Goal: Transaction & Acquisition: Purchase product/service

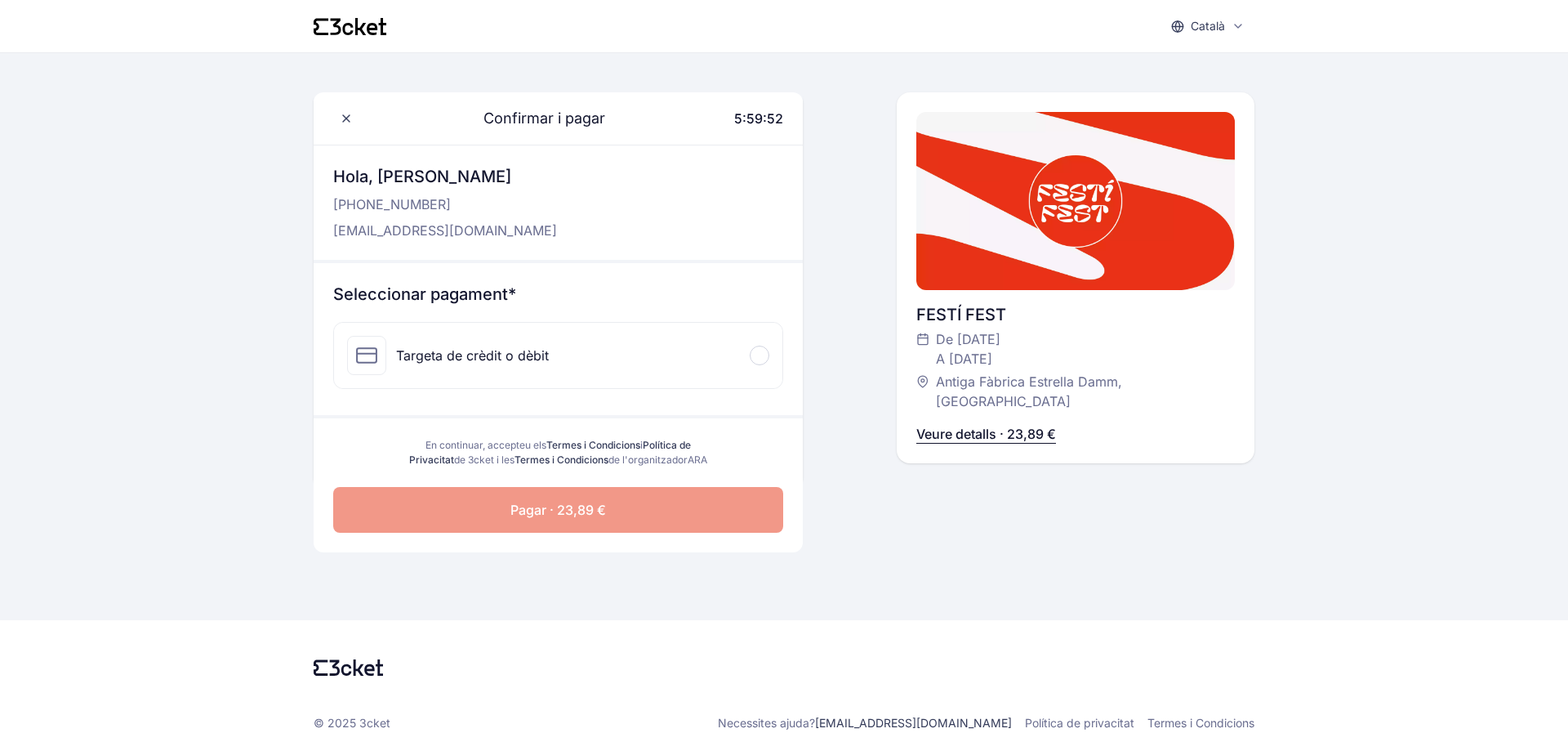
click at [761, 357] on span at bounding box center [759, 355] width 5 height 5
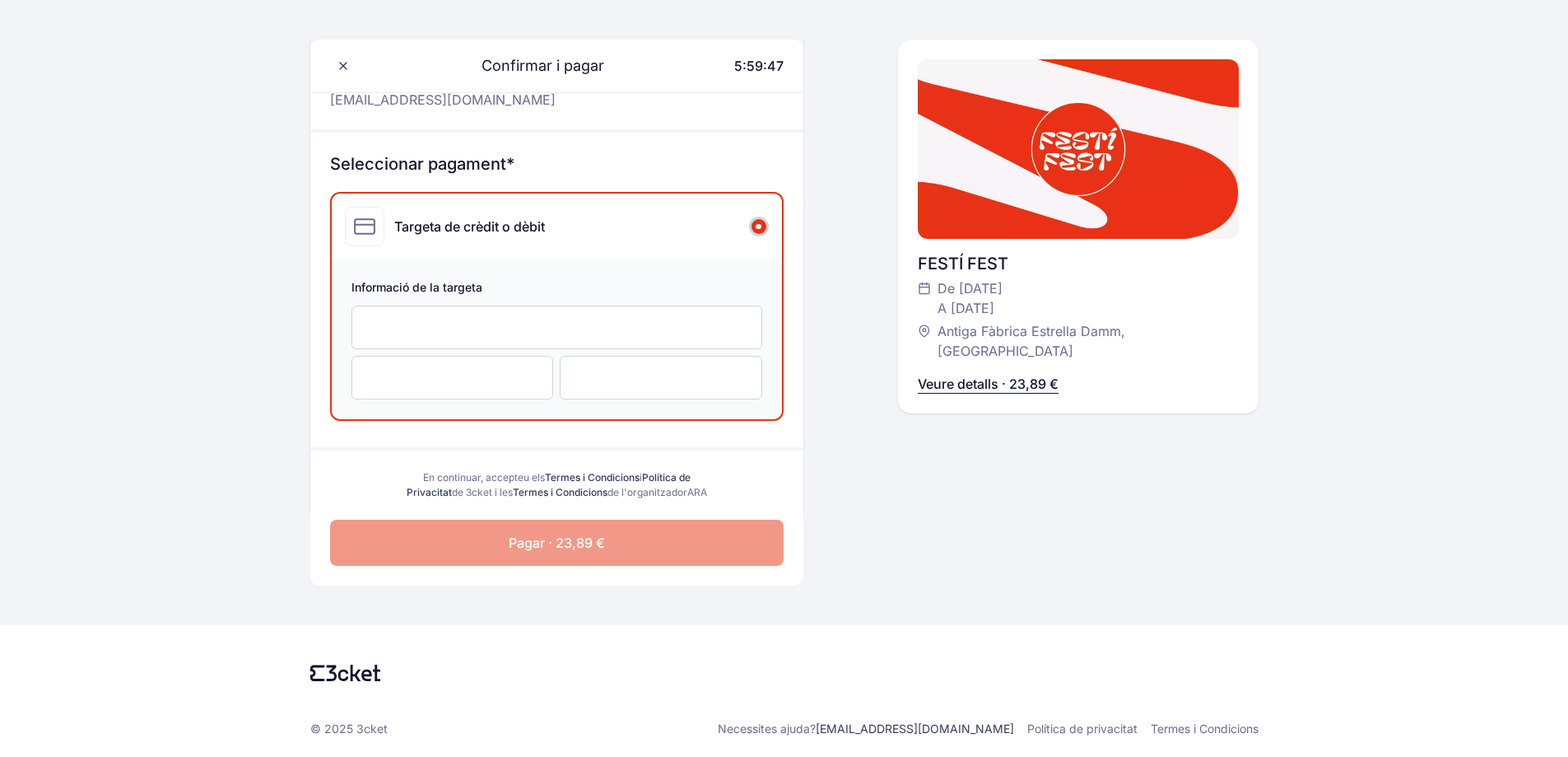
scroll to position [147, 0]
click at [1012, 374] on p "Veure detalls · 23,89 €" at bounding box center [988, 384] width 140 height 20
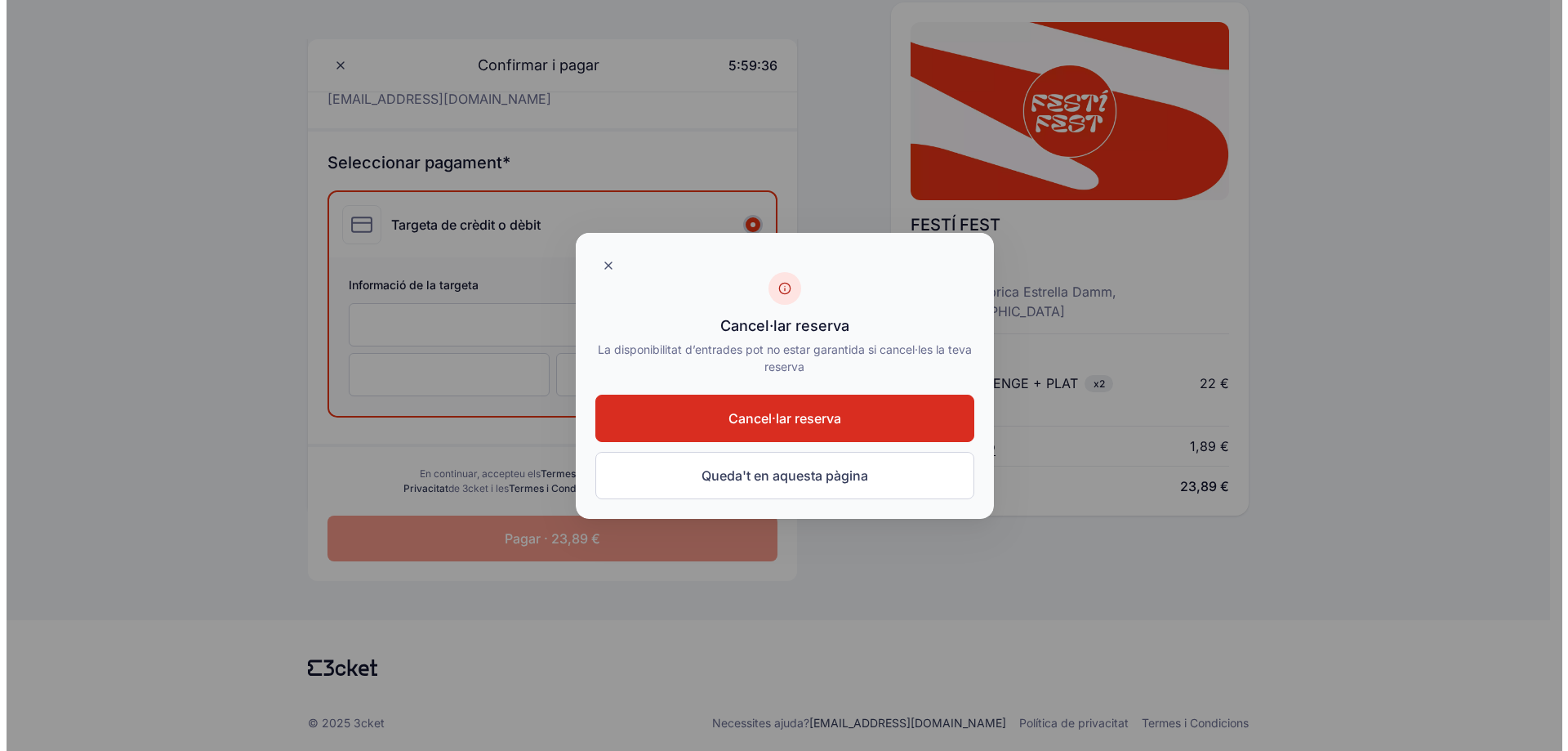
scroll to position [0, 0]
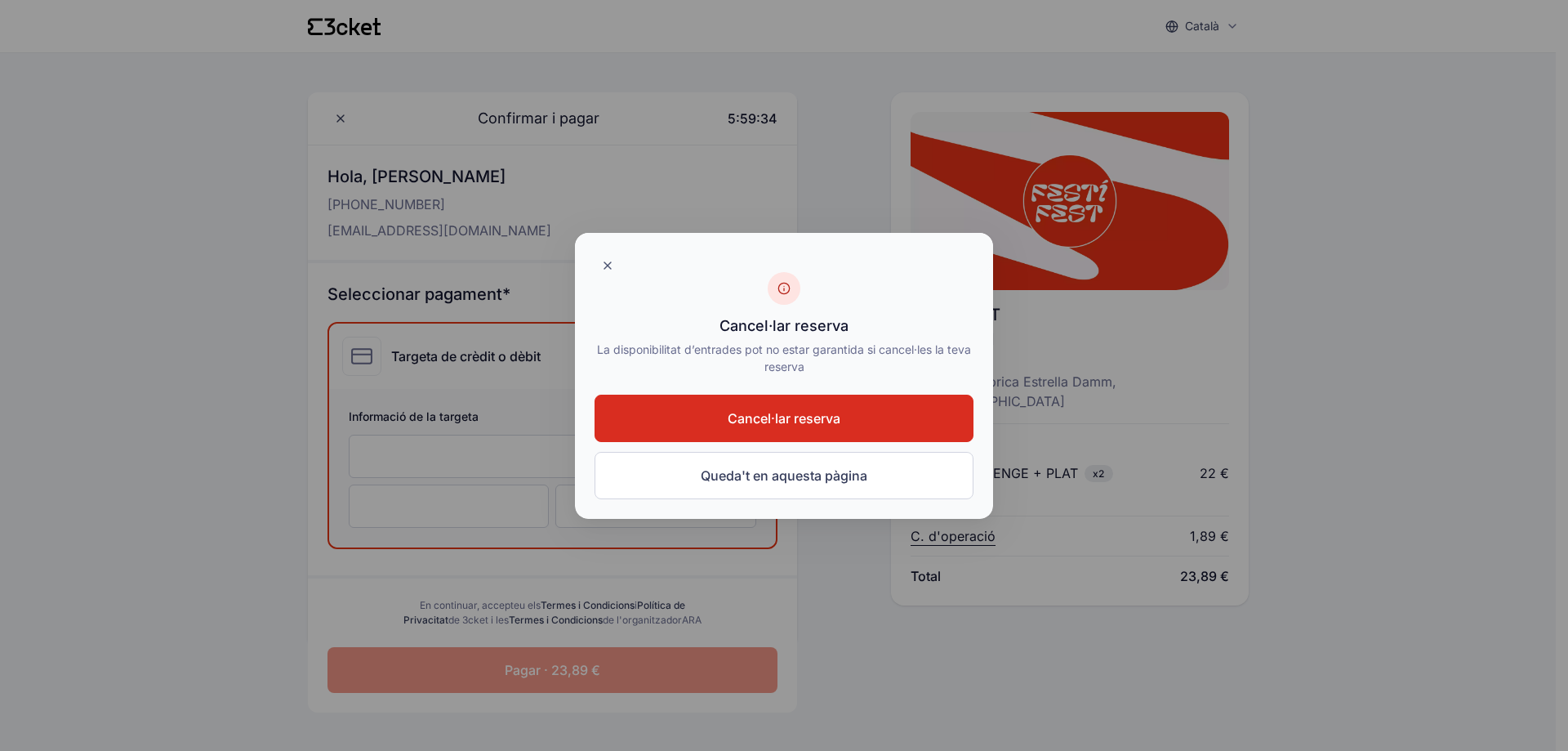
click at [796, 410] on span "Cancel·lar reserva" at bounding box center [784, 418] width 113 height 19
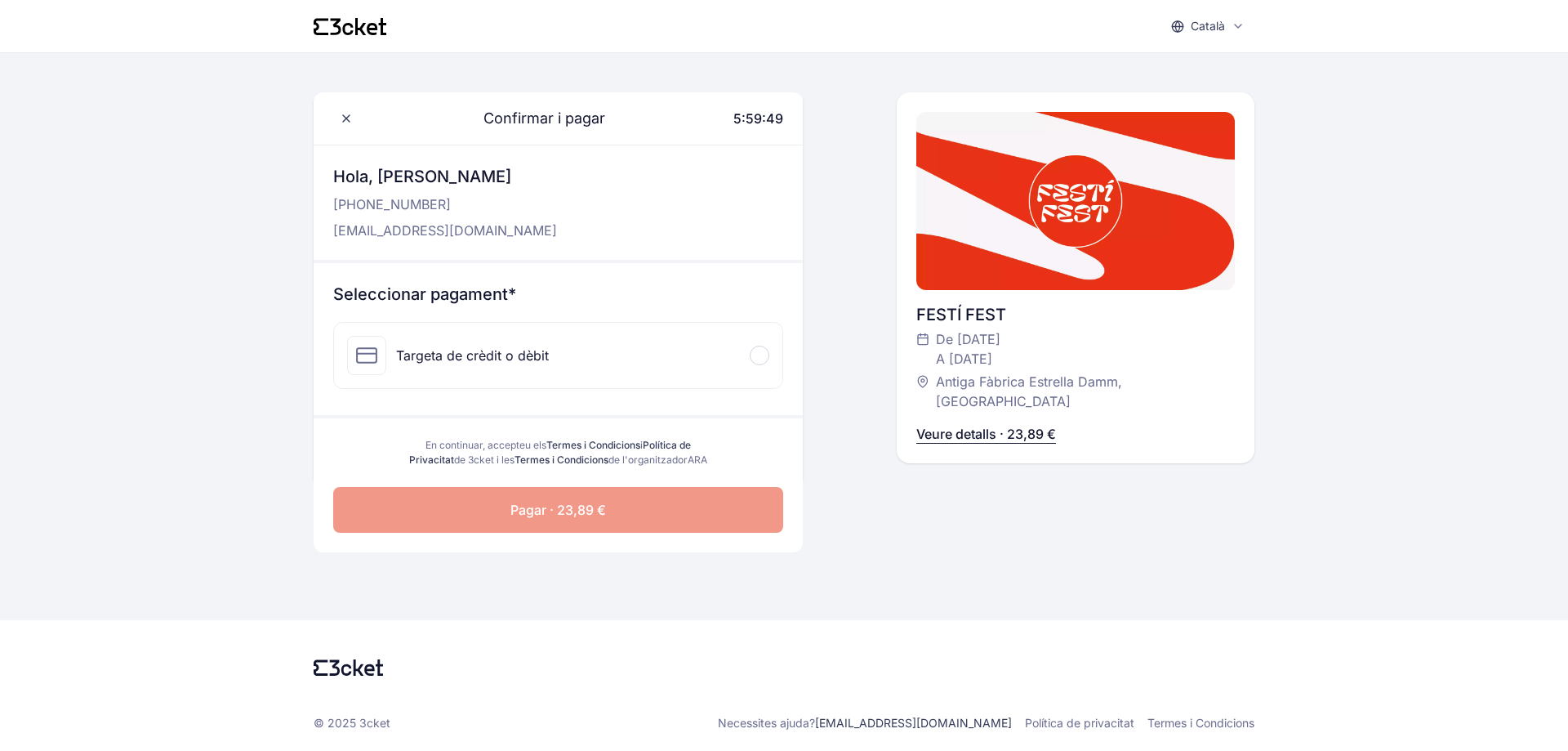
click at [992, 424] on p "Veure detalls · 23,89 €" at bounding box center [986, 433] width 139 height 19
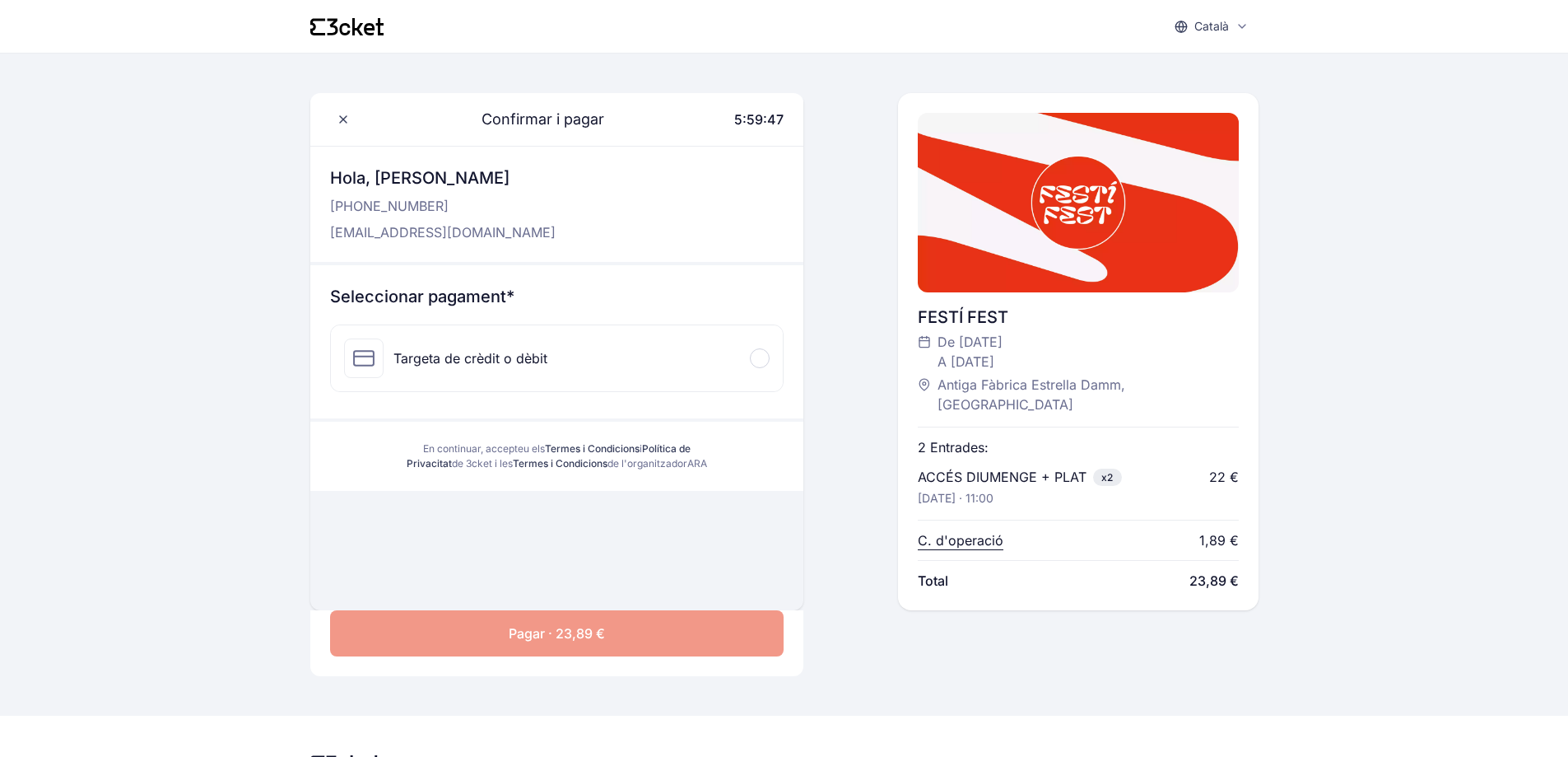
click at [1100, 468] on span "x2" at bounding box center [1108, 477] width 28 height 18
click at [977, 530] on p "C. d'operació" at bounding box center [960, 540] width 85 height 20
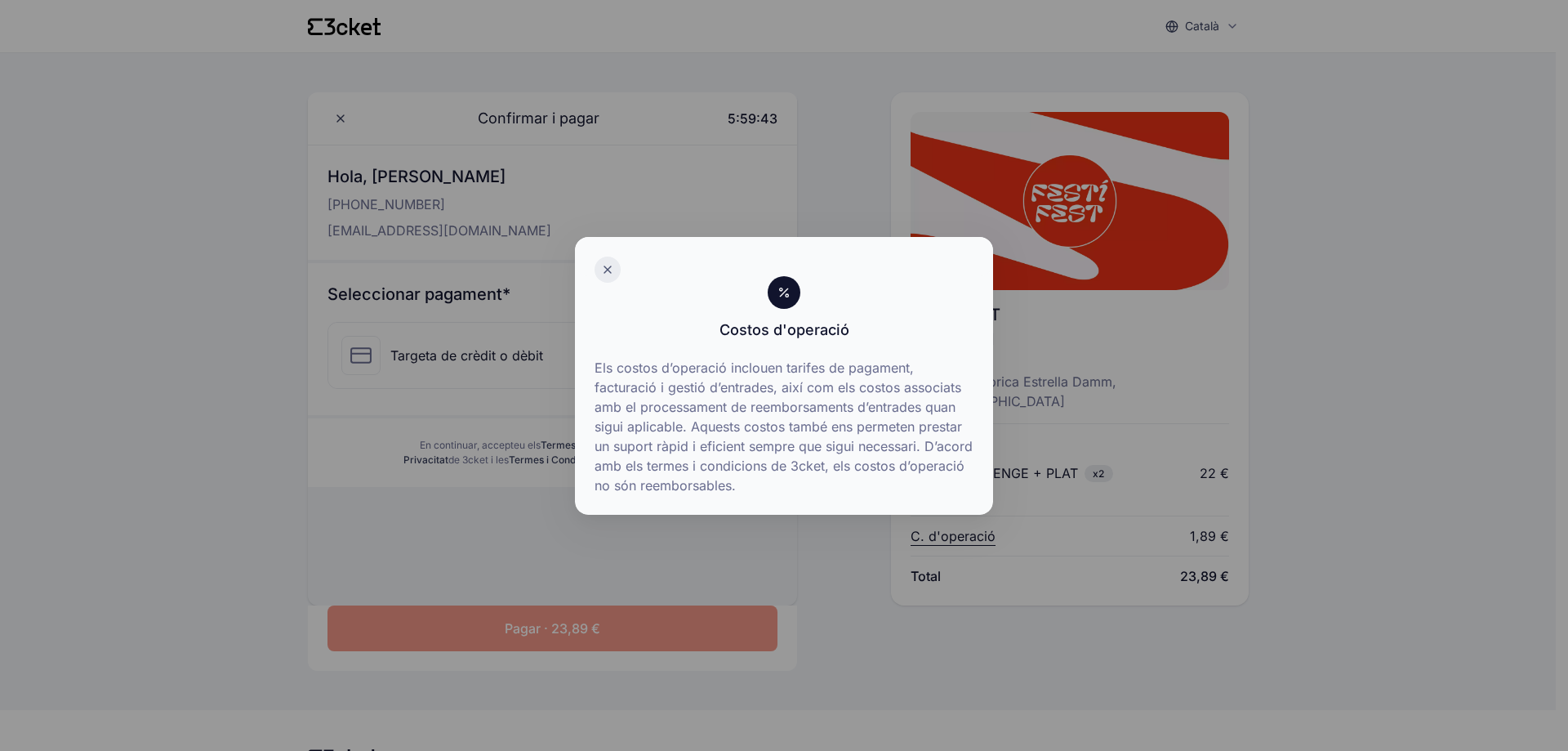
click at [613, 261] on div at bounding box center [607, 269] width 26 height 26
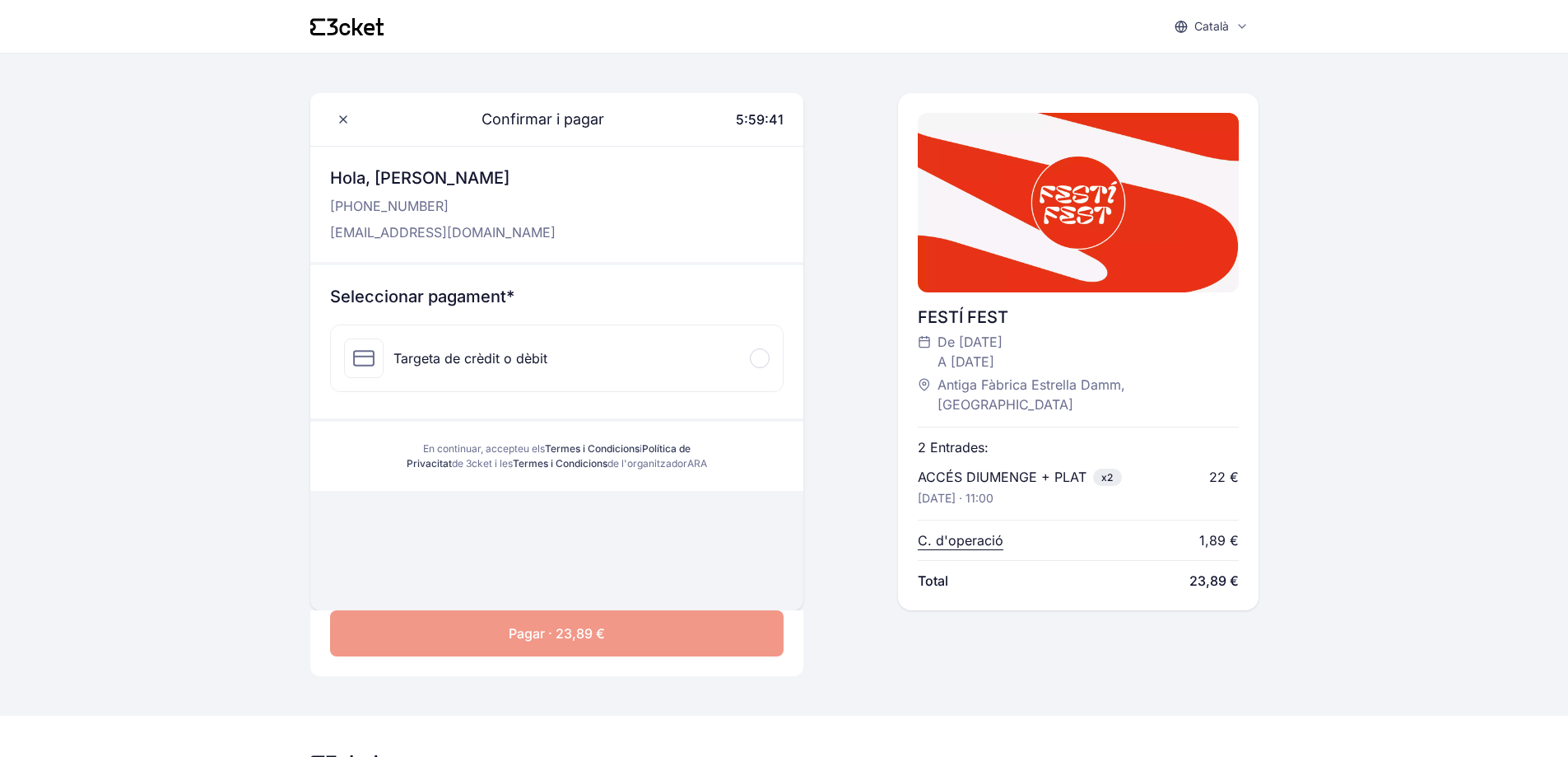
click at [758, 351] on div at bounding box center [760, 358] width 20 height 20
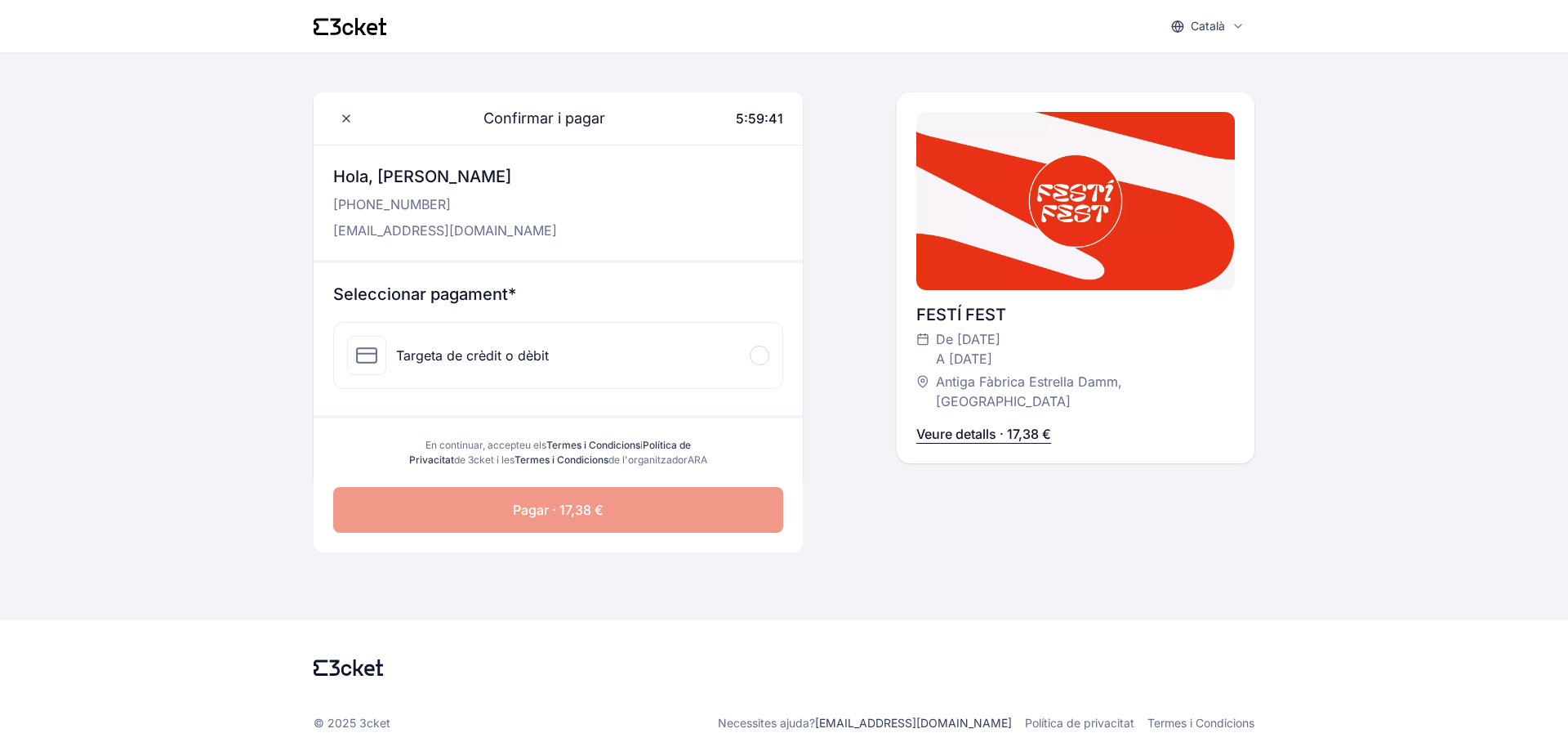
click at [763, 357] on div at bounding box center [760, 356] width 19 height 19
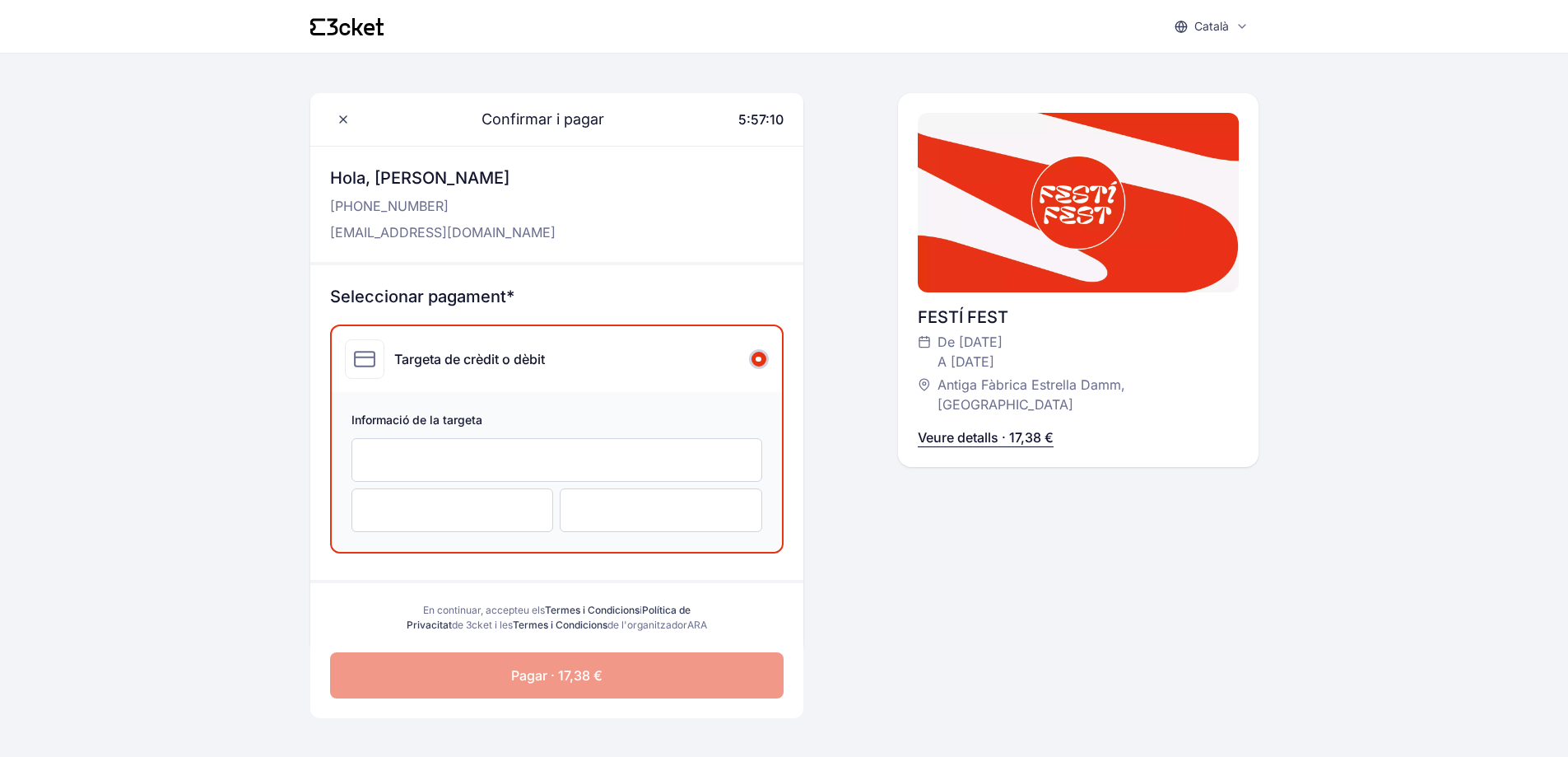
click at [579, 685] on span "Pagar · 17,38 €" at bounding box center [557, 676] width 91 height 20
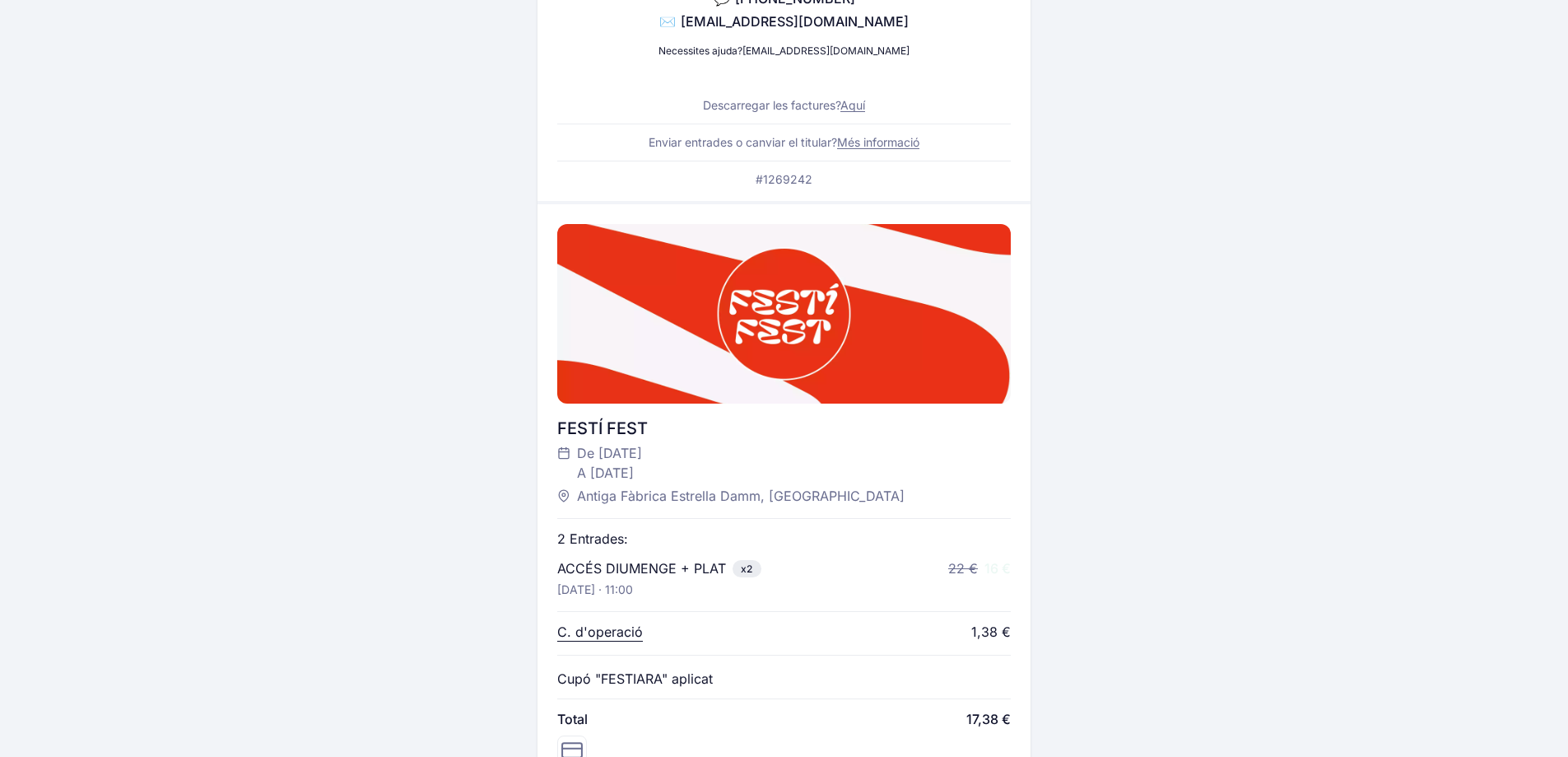
scroll to position [201, 0]
